Goal: Task Accomplishment & Management: Use online tool/utility

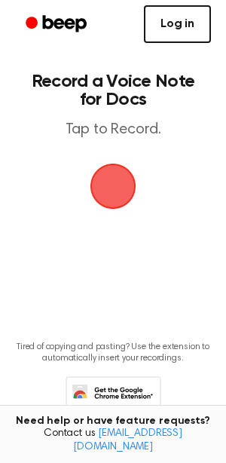
click at [182, 28] on link "Log in" at bounding box center [177, 24] width 67 height 38
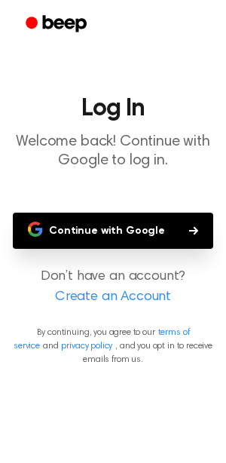
click at [115, 233] on button "Continue with Google" at bounding box center [113, 231] width 201 height 36
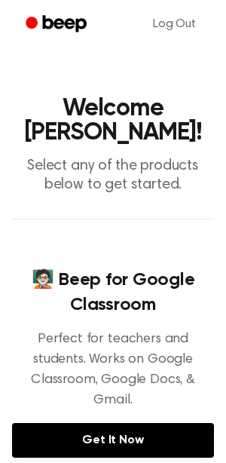
click at [135, 137] on h1 "Welcome [PERSON_NAME]!" at bounding box center [113, 121] width 202 height 48
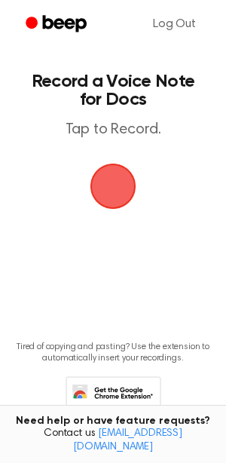
click at [121, 168] on span "button" at bounding box center [113, 186] width 49 height 49
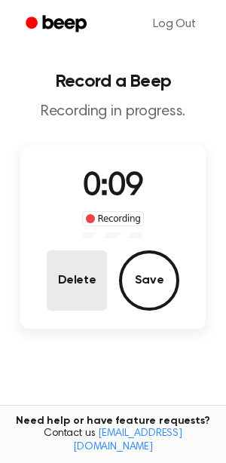
click at [81, 286] on button "Delete" at bounding box center [77, 280] width 60 height 60
